Goal: Task Accomplishment & Management: Manage account settings

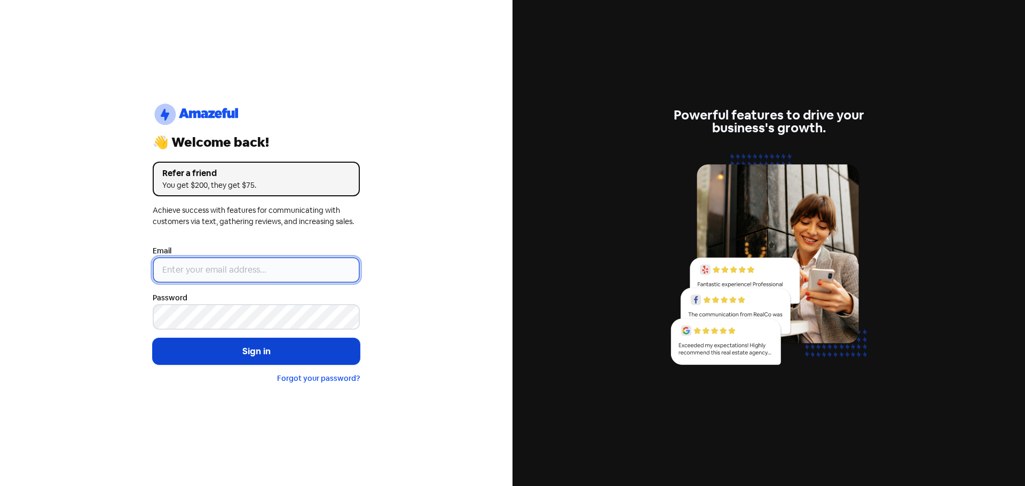
type input "[EMAIL_ADDRESS][DOMAIN_NAME]"
click at [229, 354] on button "Sign in" at bounding box center [256, 352] width 207 height 27
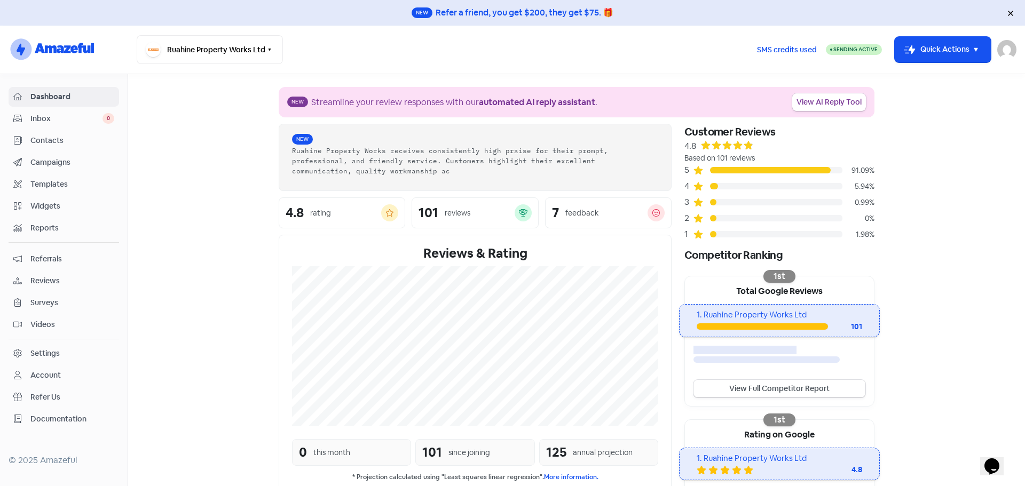
click at [46, 284] on span "Reviews" at bounding box center [72, 281] width 84 height 11
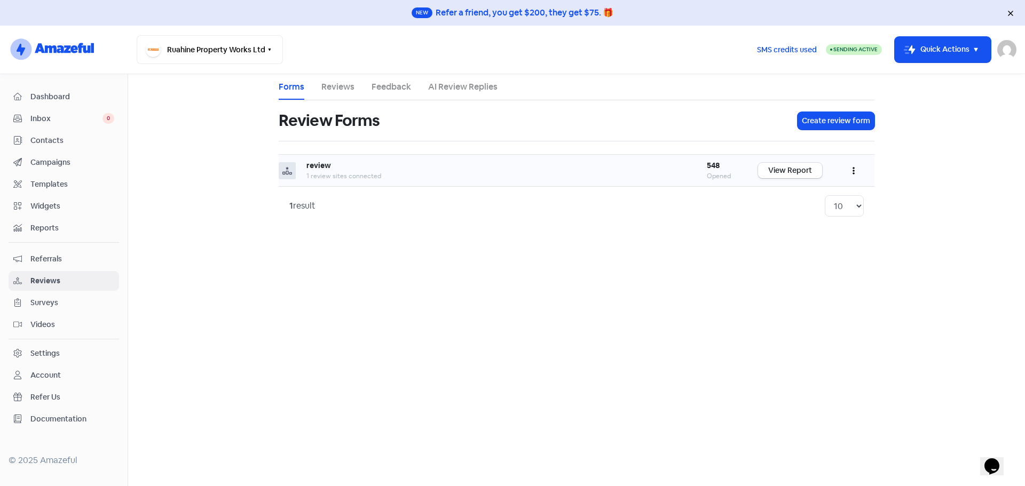
click at [318, 167] on b "review" at bounding box center [319, 166] width 25 height 10
drag, startPoint x: 289, startPoint y: 171, endPoint x: 354, endPoint y: 84, distance: 109.2
click at [289, 170] on icon at bounding box center [287, 171] width 10 height 10
click at [343, 87] on link "Reviews" at bounding box center [337, 87] width 33 height 13
